Goal: Task Accomplishment & Management: Complete application form

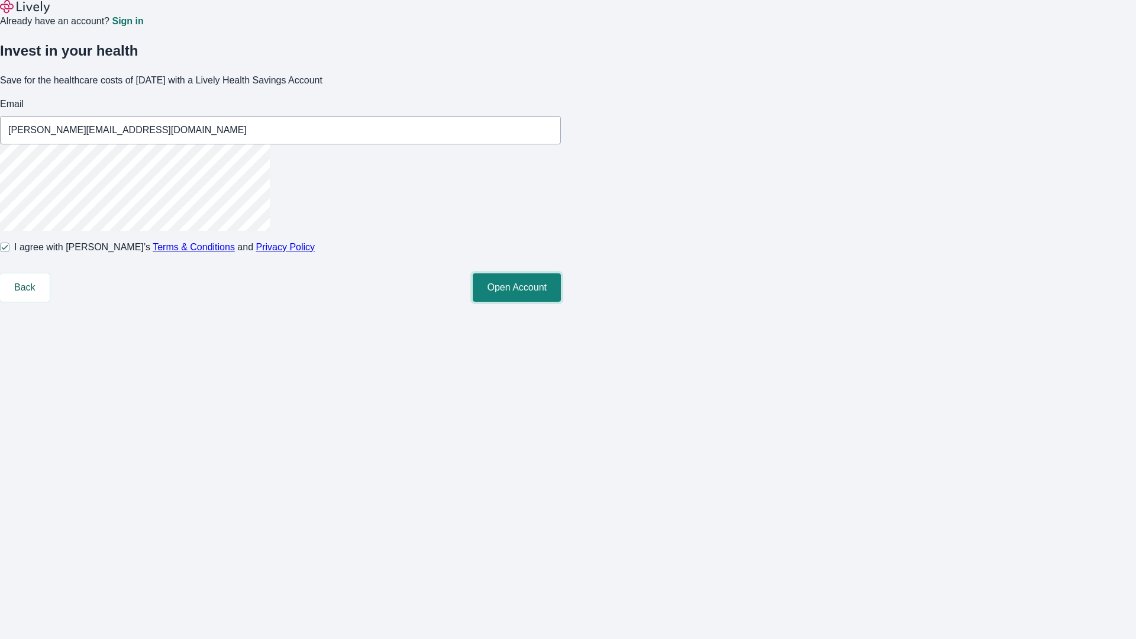
click at [561, 302] on button "Open Account" at bounding box center [517, 287] width 88 height 28
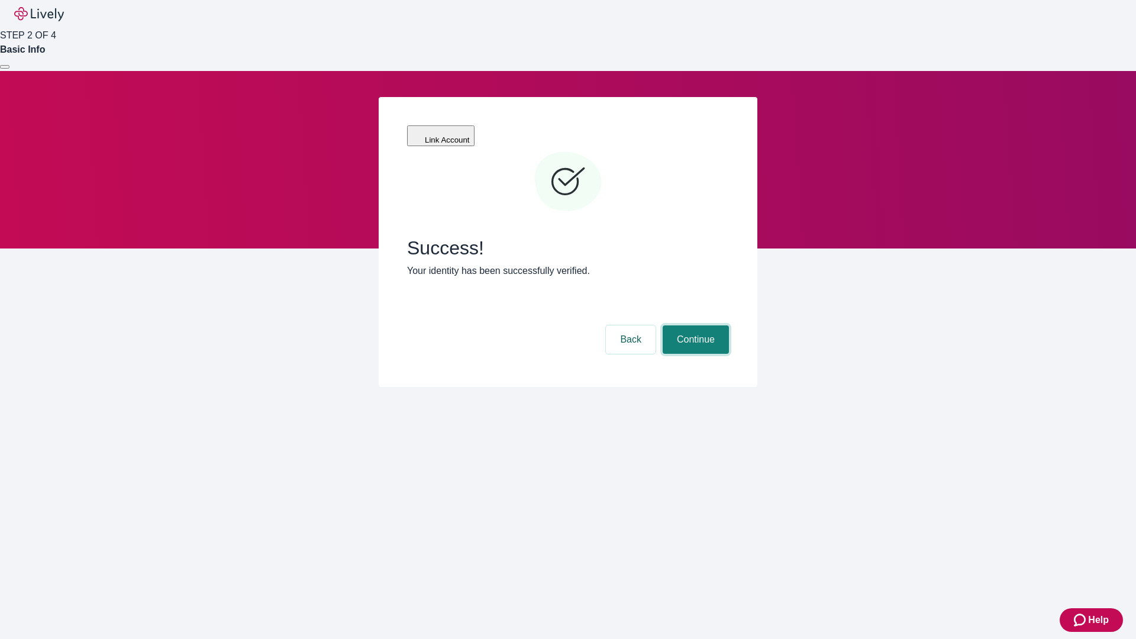
click at [694, 325] on button "Continue" at bounding box center [696, 339] width 66 height 28
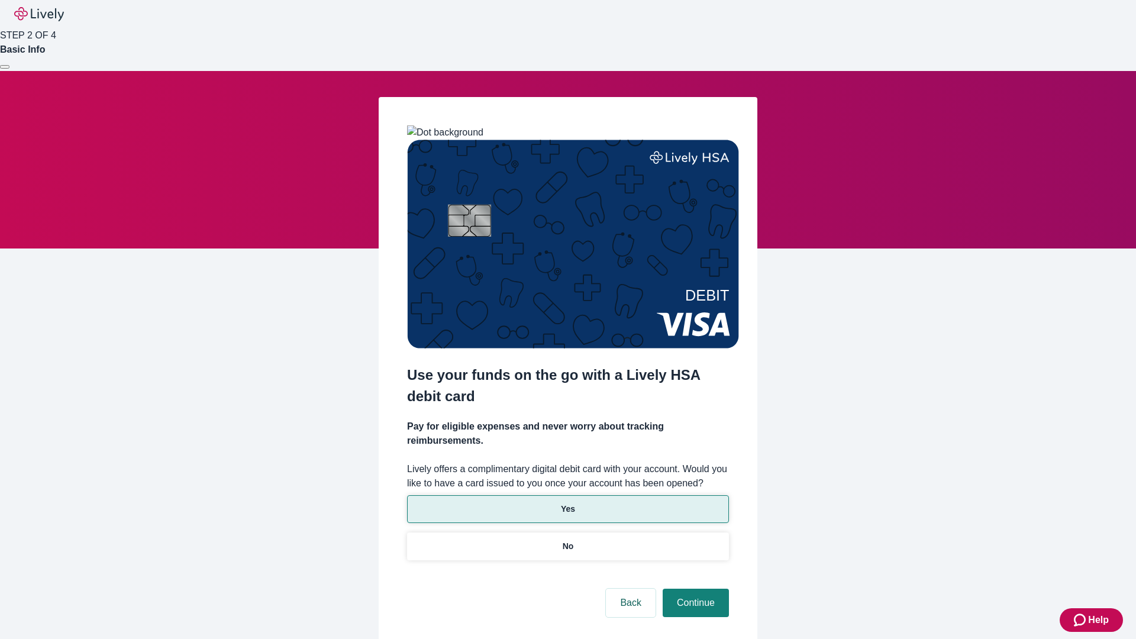
click at [568, 503] on p "Yes" at bounding box center [568, 509] width 14 height 12
click at [694, 589] on button "Continue" at bounding box center [696, 603] width 66 height 28
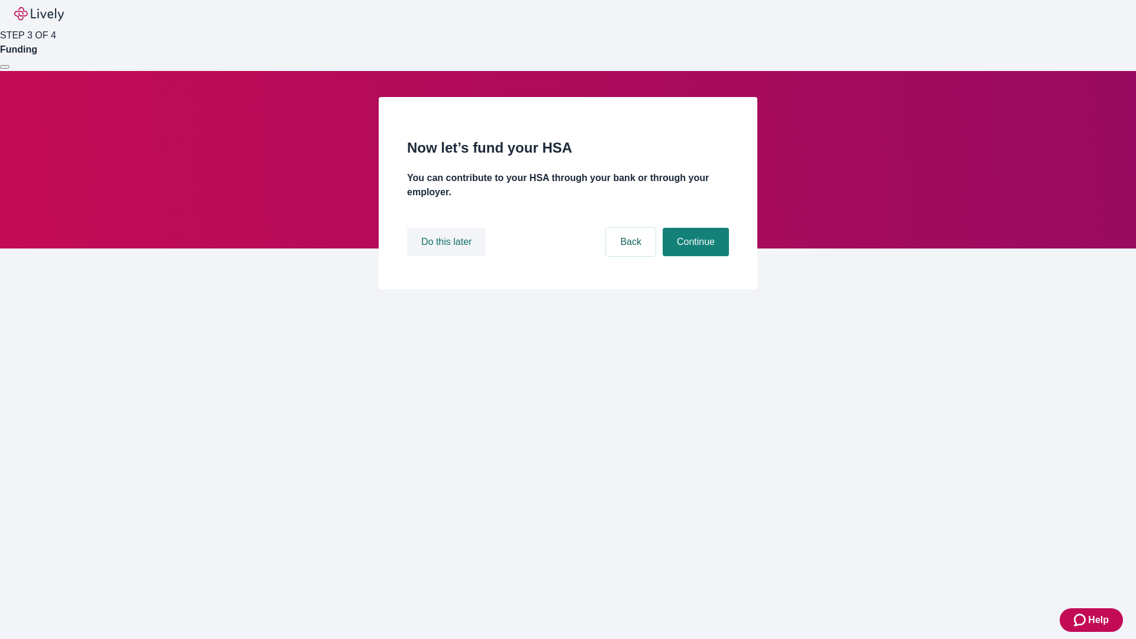
click at [448, 256] on button "Do this later" at bounding box center [446, 242] width 79 height 28
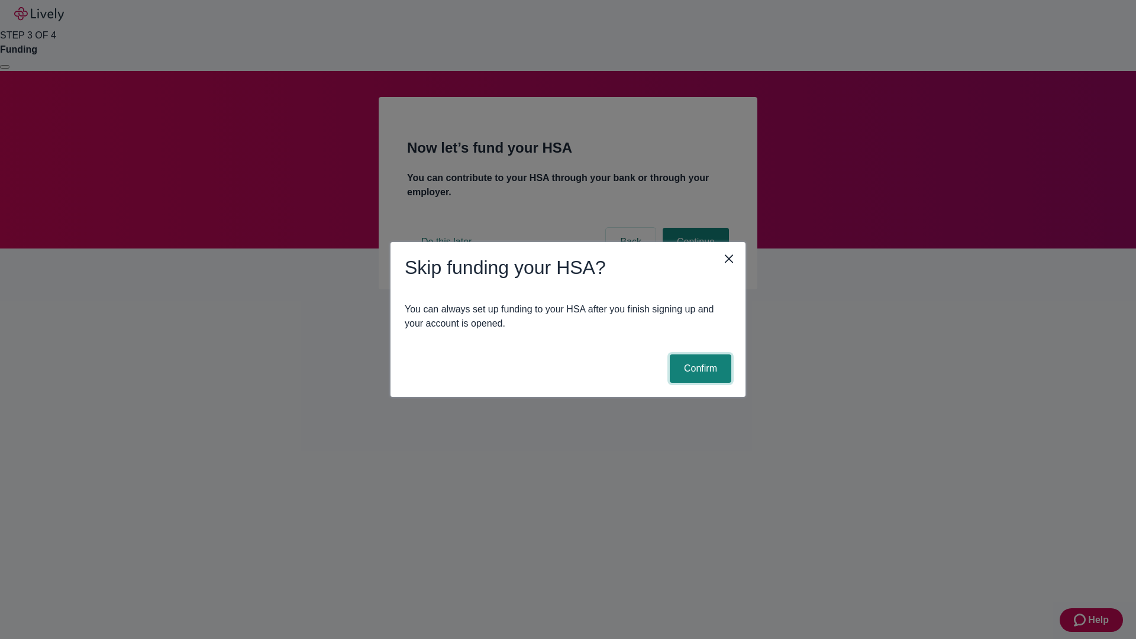
click at [699, 369] on button "Confirm" at bounding box center [701, 368] width 62 height 28
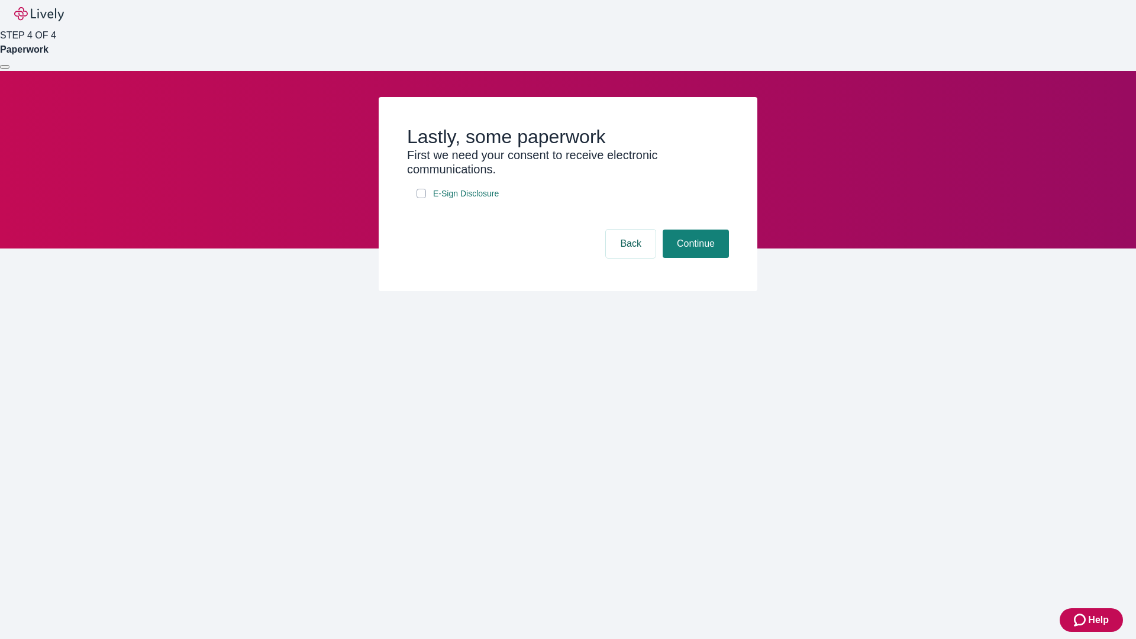
click at [421, 198] on input "E-Sign Disclosure" at bounding box center [421, 193] width 9 height 9
checkbox input "true"
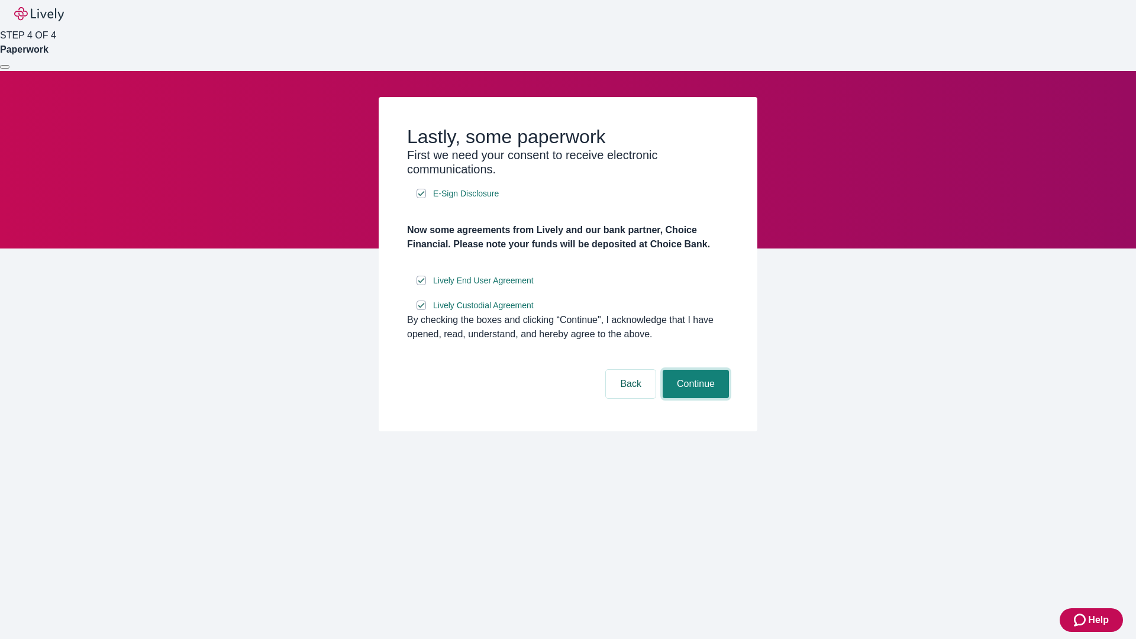
click at [694, 398] on button "Continue" at bounding box center [696, 384] width 66 height 28
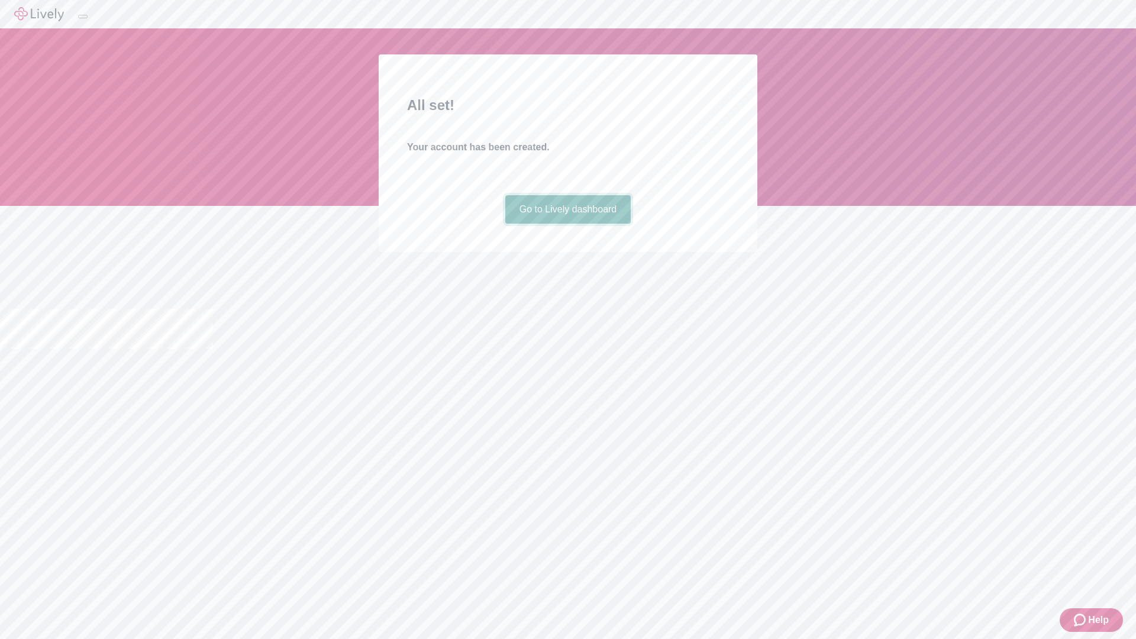
click at [568, 224] on link "Go to Lively dashboard" at bounding box center [568, 209] width 126 height 28
